Goal: Information Seeking & Learning: Learn about a topic

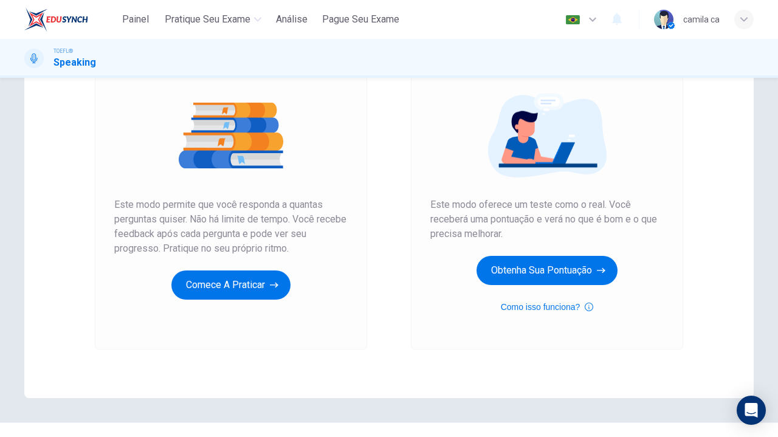
scroll to position [127, 0]
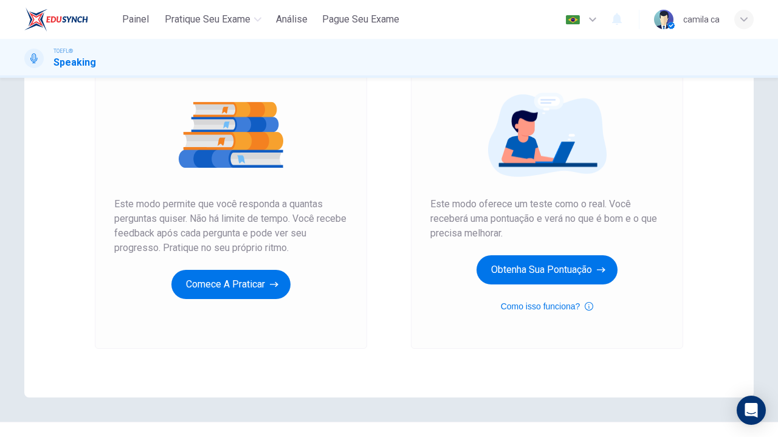
click at [390, 292] on div "Teste simulado Este modo oferece um teste como o real. Você receberá uma pontua…" at bounding box center [547, 186] width 316 height 325
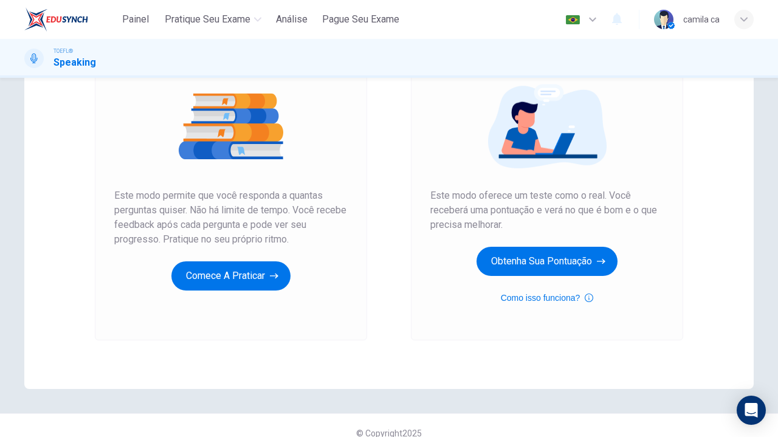
scroll to position [137, 0]
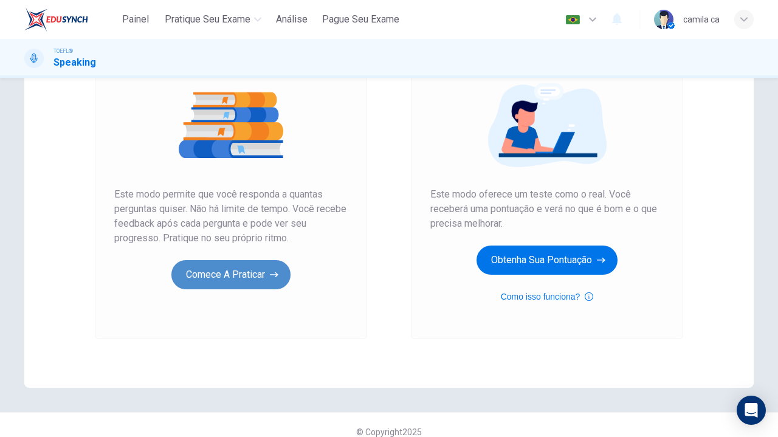
click at [211, 270] on button "Comece a praticar" at bounding box center [230, 274] width 119 height 29
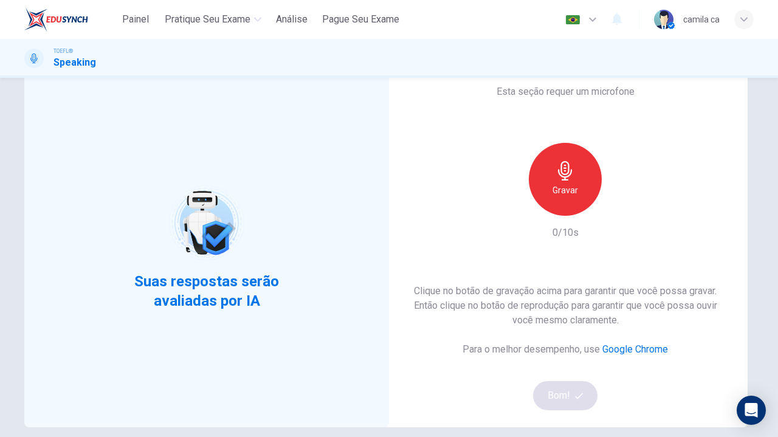
scroll to position [46, 0]
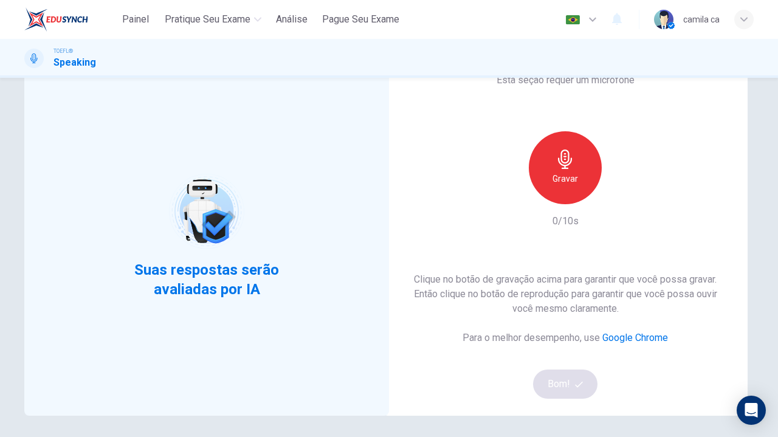
click at [578, 171] on div "Gravar" at bounding box center [565, 167] width 73 height 73
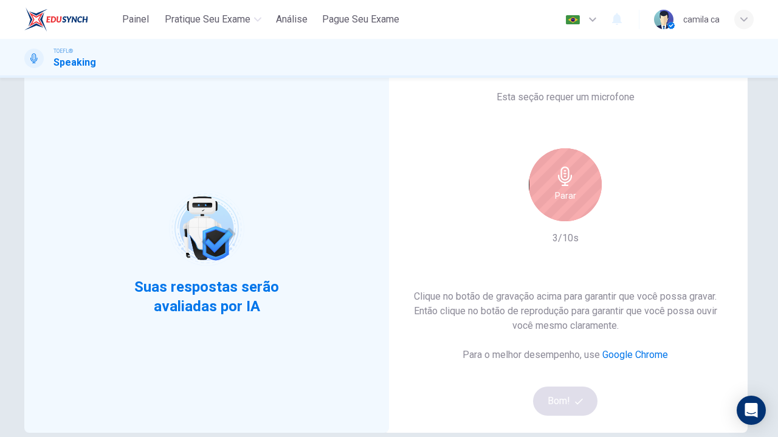
scroll to position [43, 0]
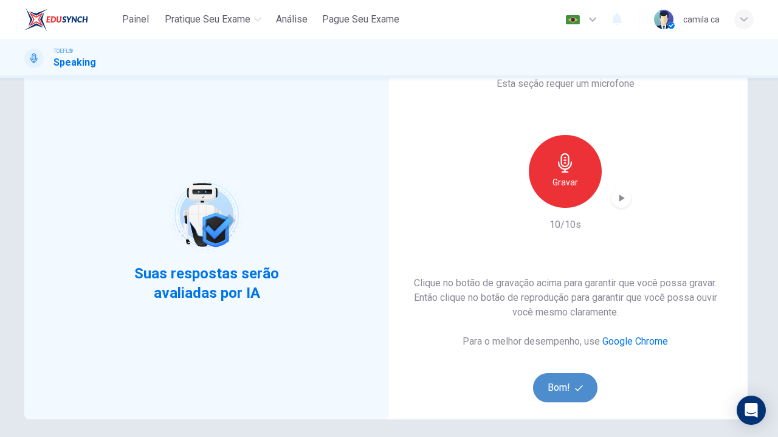
click at [548, 397] on button "Bom!" at bounding box center [565, 387] width 65 height 29
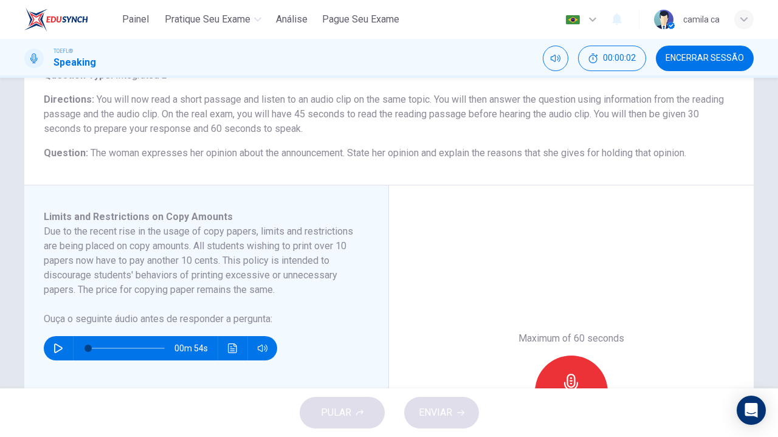
scroll to position [91, 0]
click at [498, 296] on div "Maximum of 60 seconds Gravar 0/60s" at bounding box center [571, 393] width 365 height 413
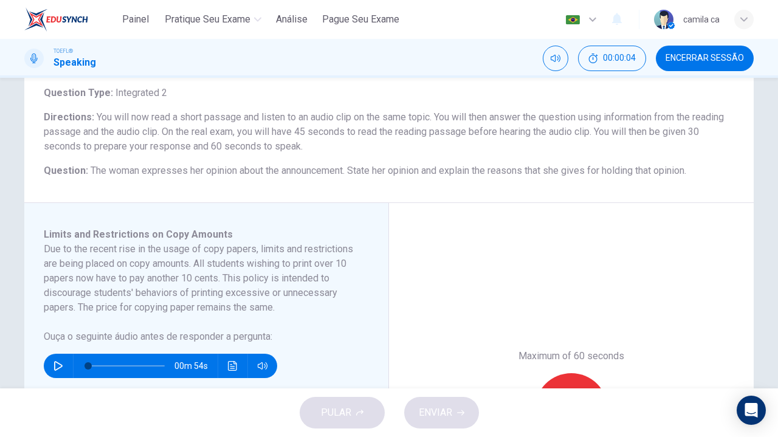
drag, startPoint x: 548, startPoint y: 397, endPoint x: 492, endPoint y: 286, distance: 123.9
click at [492, 286] on div "Maximum of 60 seconds Gravar 0/60s" at bounding box center [571, 409] width 365 height 413
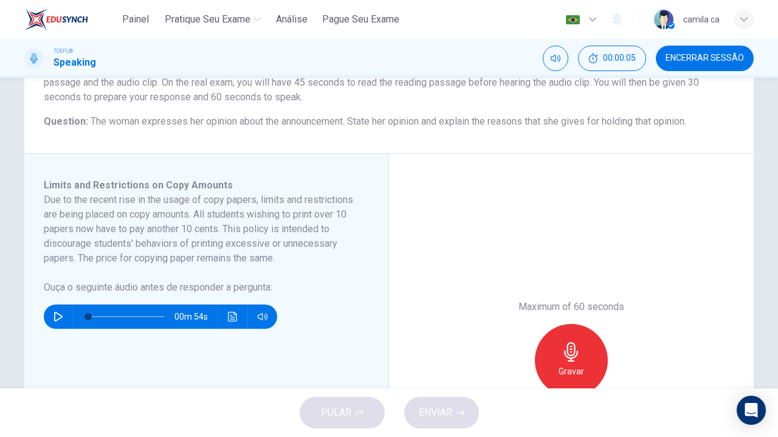
scroll to position [127, 0]
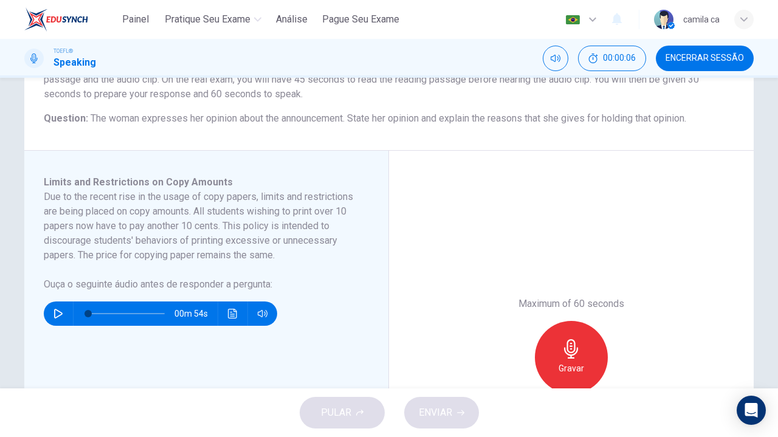
click at [344, 411] on div "PULAR ENVIAR" at bounding box center [389, 412] width 778 height 49
click at [56, 314] on icon "button" at bounding box center [58, 314] width 9 height 10
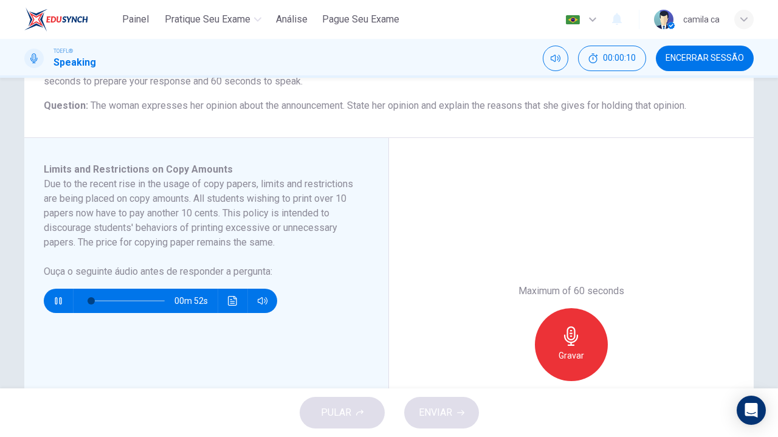
scroll to position [145, 0]
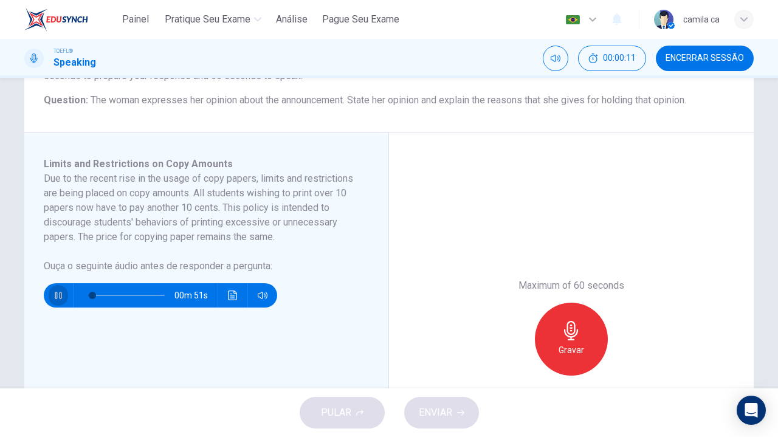
click at [57, 298] on icon "button" at bounding box center [58, 295] width 10 height 10
click at [58, 295] on icon "button" at bounding box center [58, 295] width 9 height 10
drag, startPoint x: 92, startPoint y: 292, endPoint x: 75, endPoint y: 294, distance: 16.5
click at [91, 294] on span at bounding box center [94, 295] width 7 height 7
type input "4"
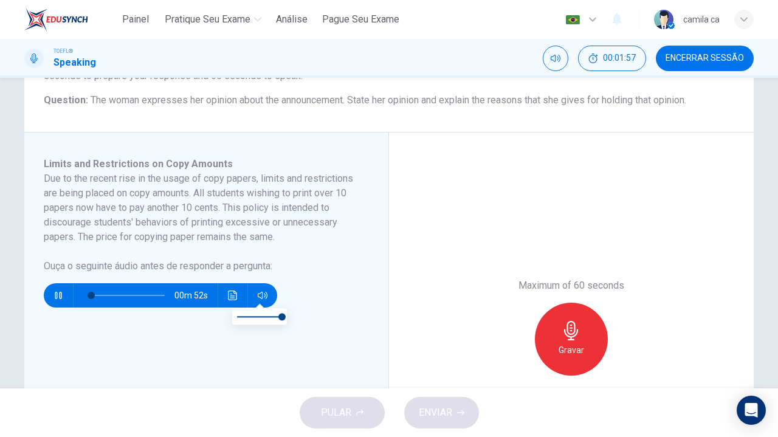
type input "0.5"
click at [258, 314] on span at bounding box center [259, 316] width 45 height 17
click at [269, 337] on div "Limits and Restrictions on Copy Amounts Due to the recent rise in the usage of …" at bounding box center [211, 339] width 335 height 365
type input "0"
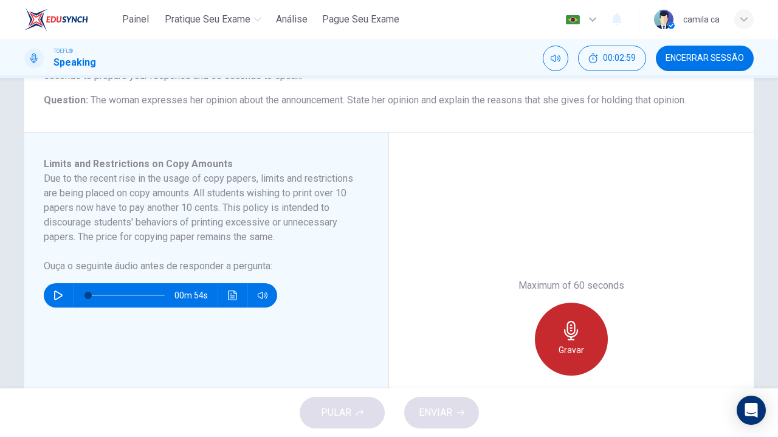
click at [578, 332] on div "Gravar" at bounding box center [571, 339] width 73 height 73
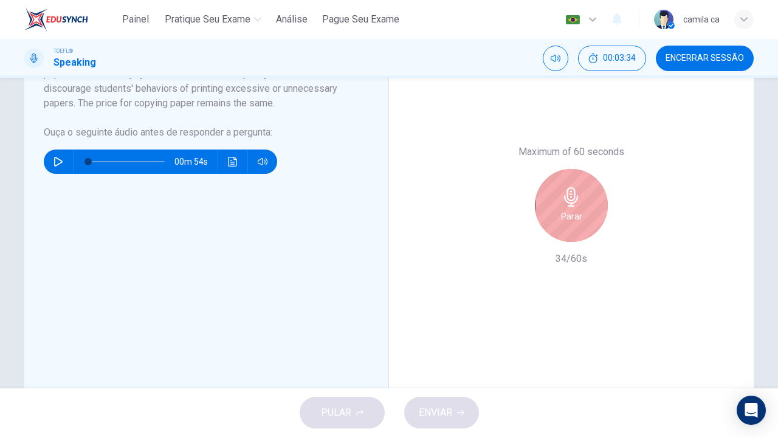
scroll to position [265, 0]
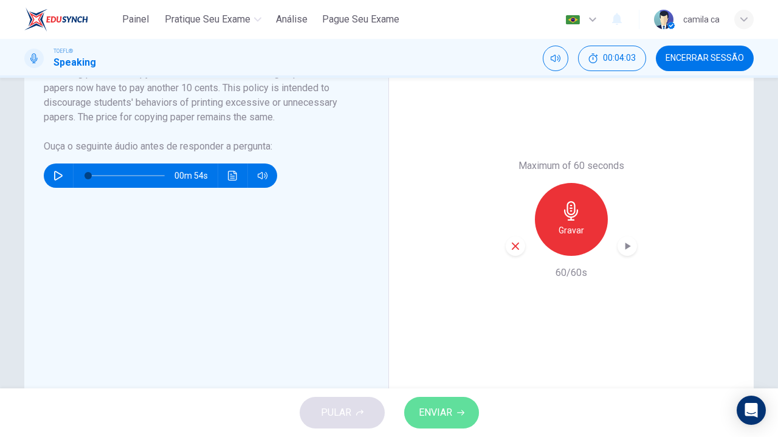
click at [442, 410] on span "ENVIAR" at bounding box center [435, 412] width 33 height 17
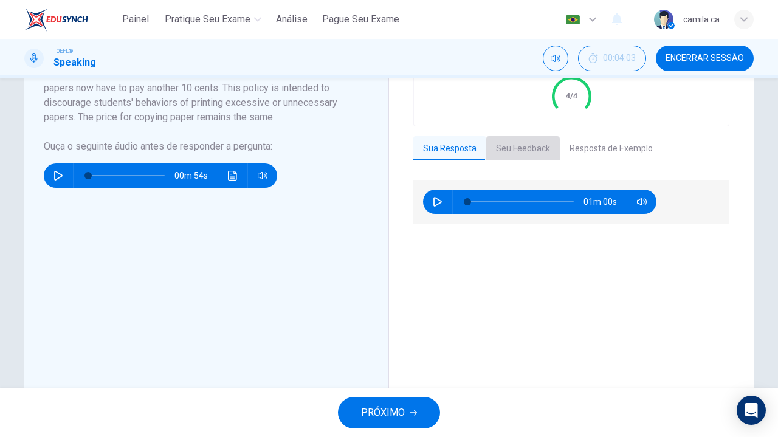
click at [524, 148] on button "Seu Feedback" at bounding box center [523, 149] width 74 height 26
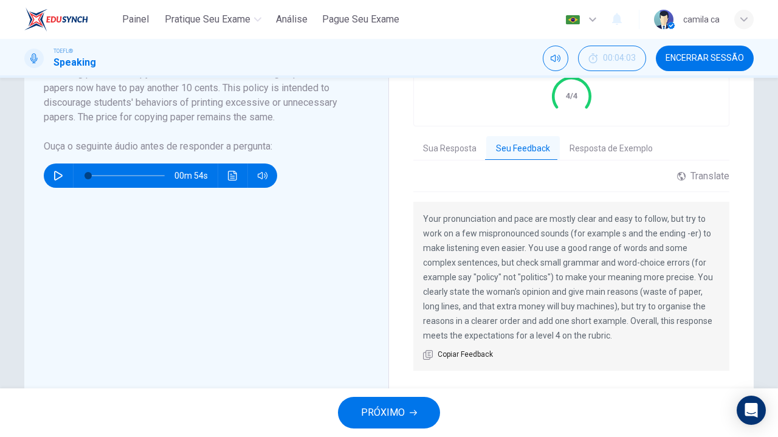
scroll to position [270, 0]
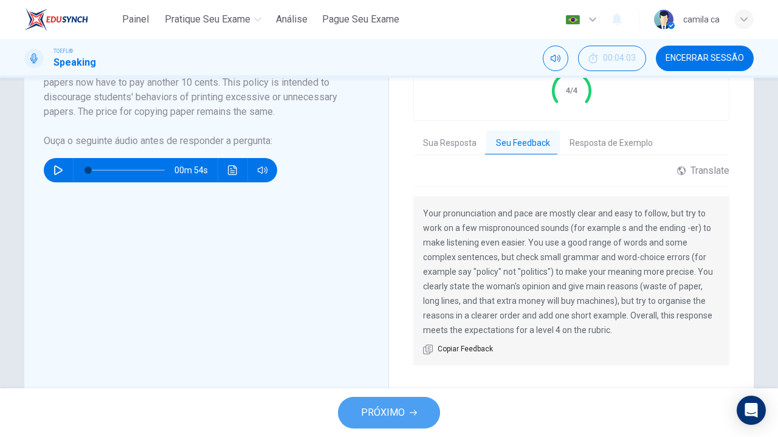
click at [413, 408] on button "PRÓXIMO" at bounding box center [389, 413] width 102 height 32
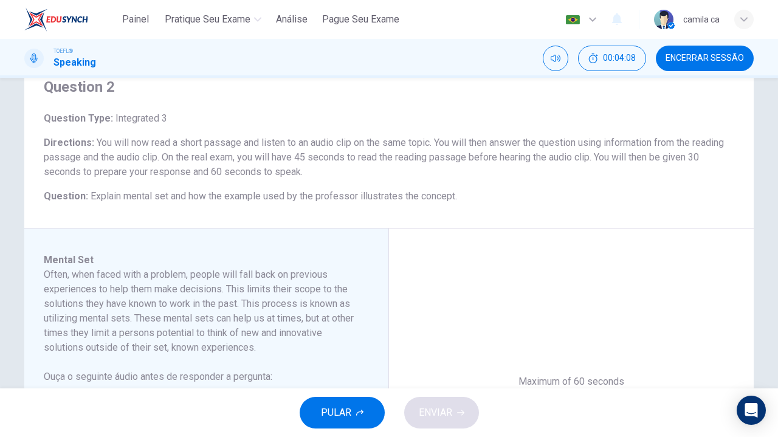
scroll to position [48, 0]
click at [327, 414] on span "PULAR" at bounding box center [336, 412] width 30 height 17
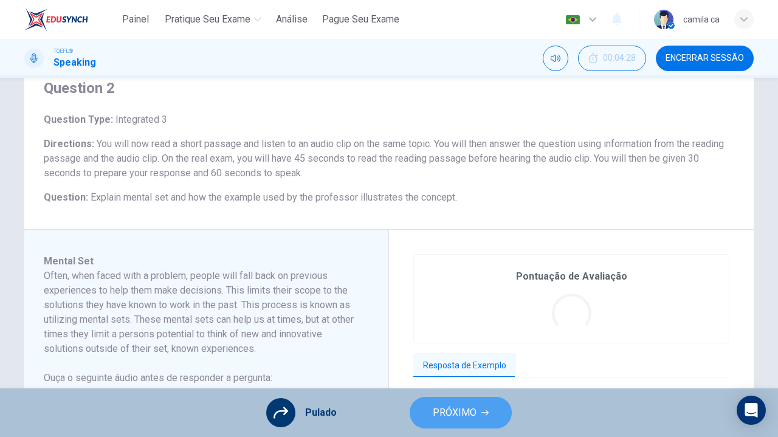
click at [470, 410] on span "PRÓXIMO" at bounding box center [455, 412] width 44 height 17
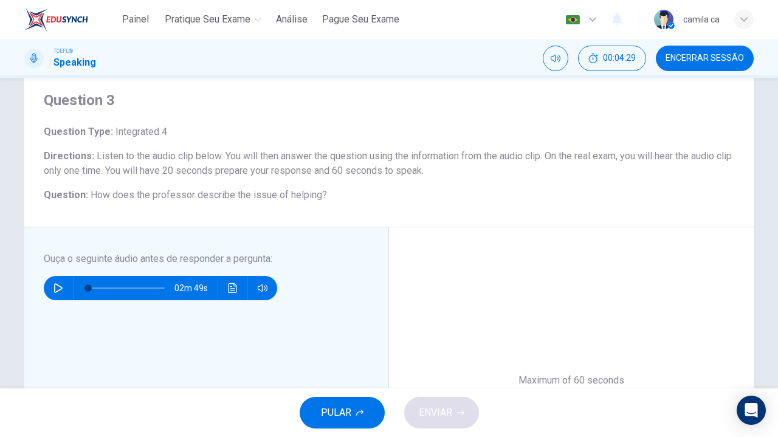
scroll to position [43, 0]
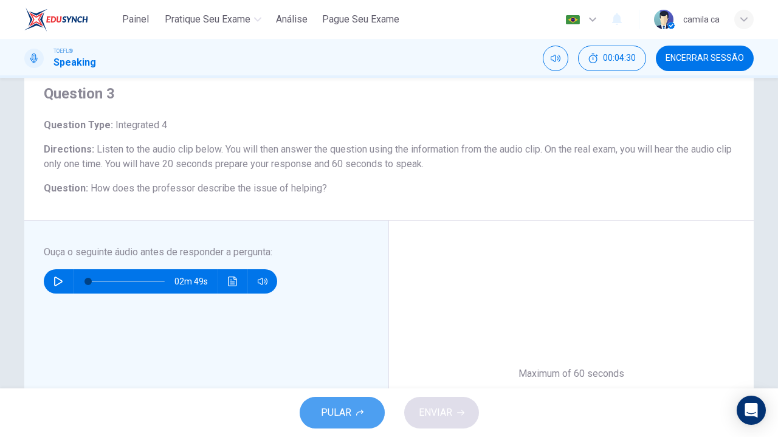
click at [351, 408] on button "PULAR" at bounding box center [342, 413] width 85 height 32
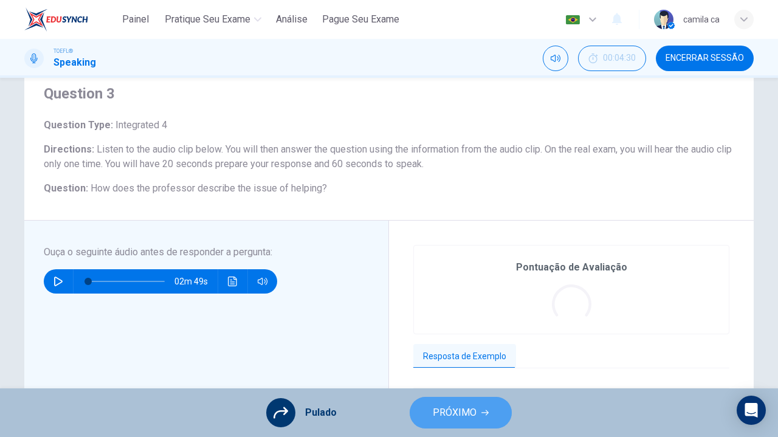
click at [439, 411] on span "PRÓXIMO" at bounding box center [455, 412] width 44 height 17
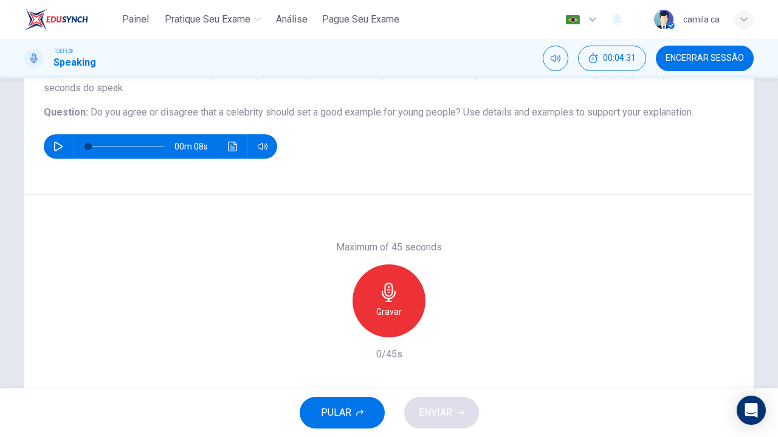
scroll to position [119, 0]
click at [52, 139] on button "button" at bounding box center [58, 146] width 19 height 24
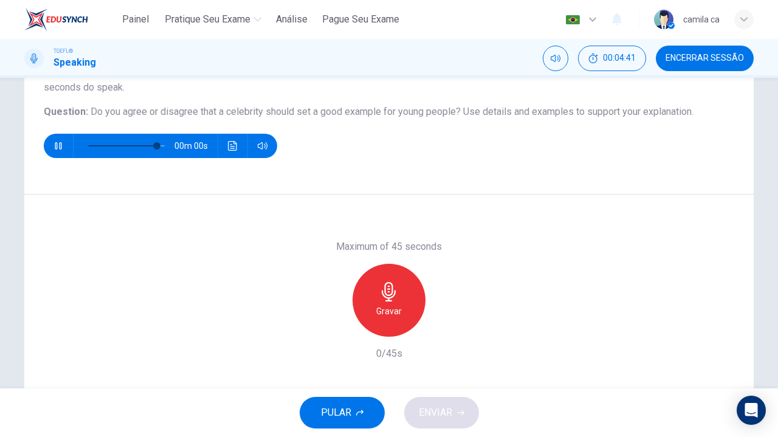
type input "0"
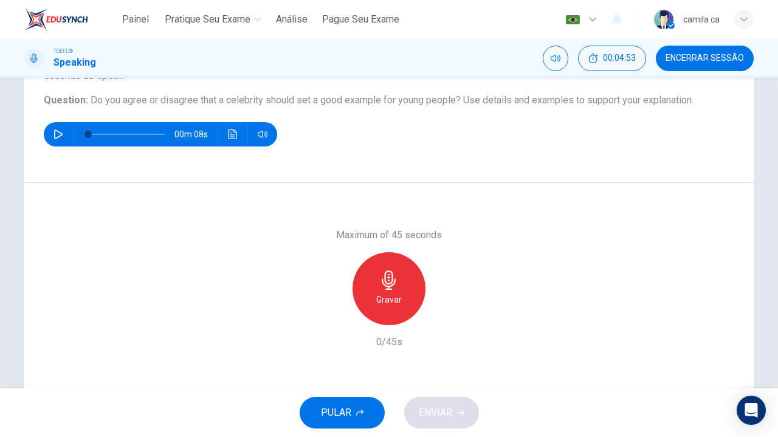
scroll to position [130, 0]
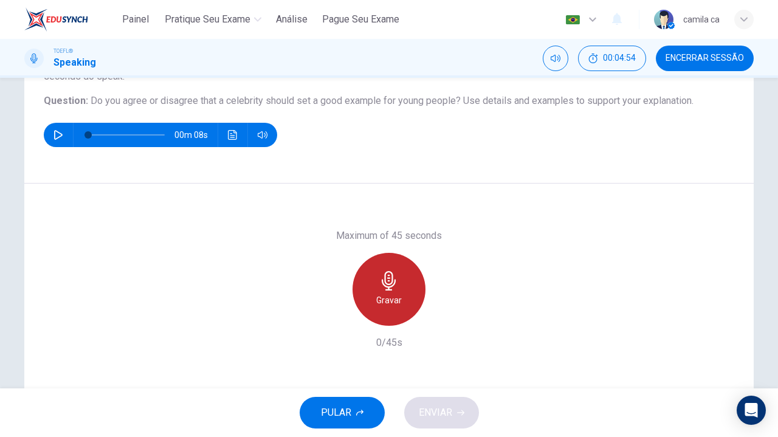
click at [374, 281] on div "Gravar" at bounding box center [388, 289] width 73 height 73
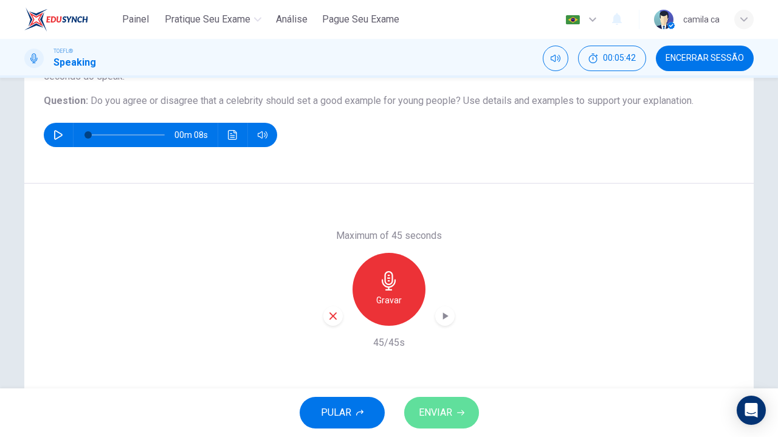
click at [458, 419] on button "ENVIAR" at bounding box center [441, 413] width 75 height 32
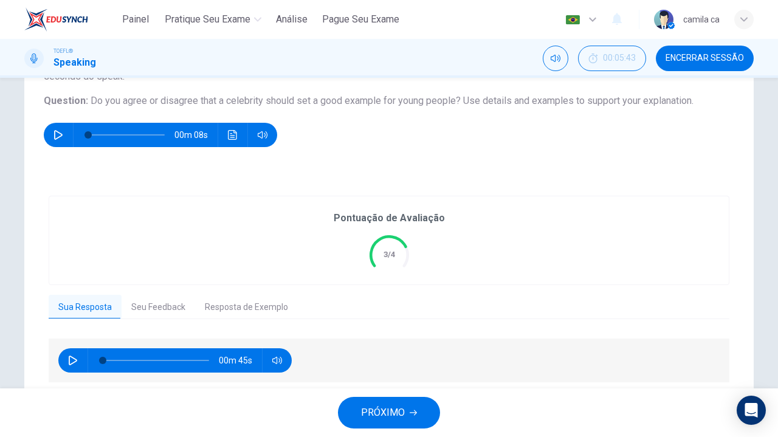
scroll to position [173, 0]
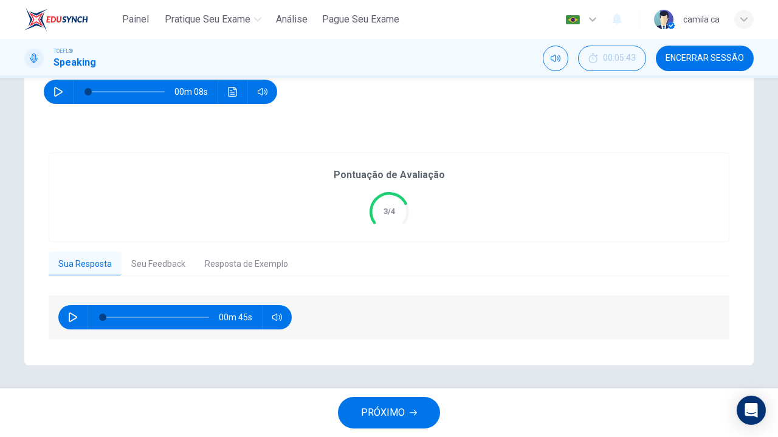
click at [179, 263] on button "Seu Feedback" at bounding box center [159, 265] width 74 height 26
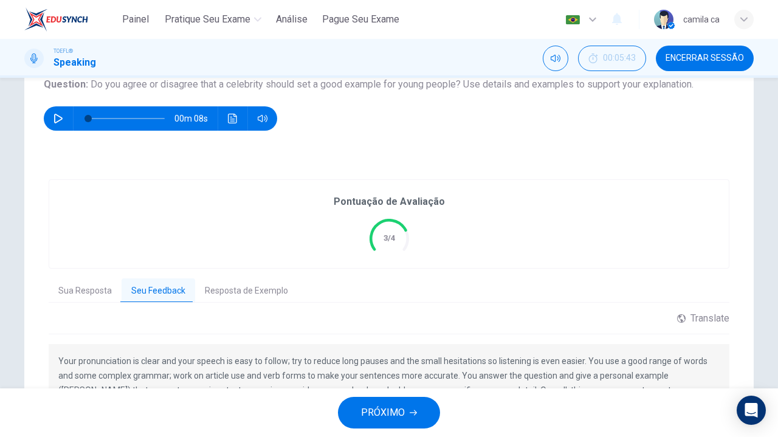
scroll to position [146, 0]
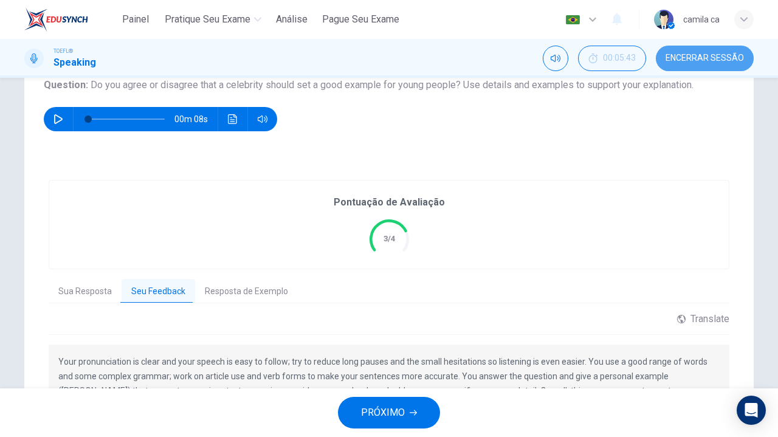
click at [719, 55] on span "Encerrar Sessão" at bounding box center [704, 58] width 78 height 10
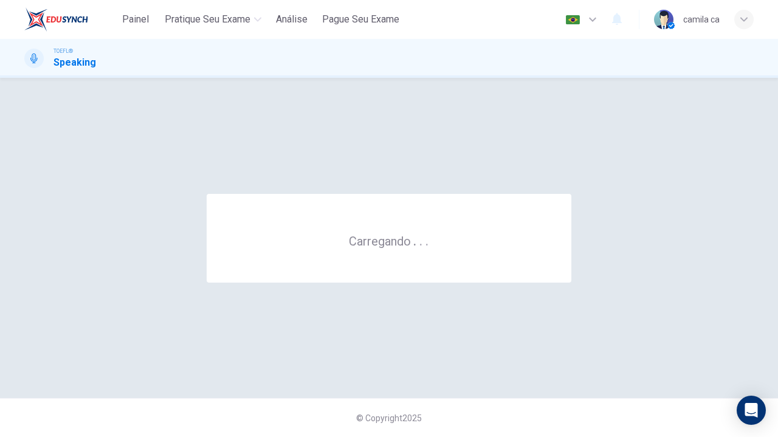
scroll to position [0, 0]
